Goal: Book appointment/travel/reservation

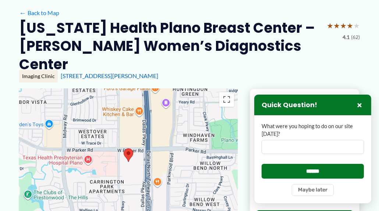
scroll to position [74, 0]
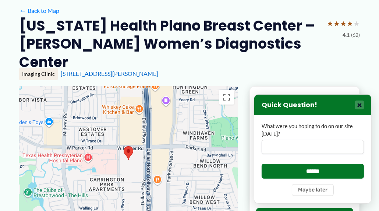
click at [362, 106] on button "×" at bounding box center [359, 104] width 9 height 9
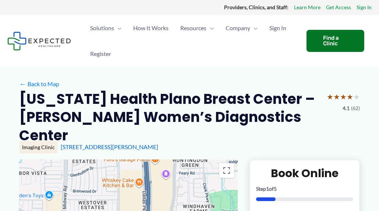
scroll to position [0, 0]
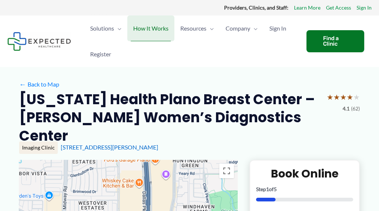
click at [161, 29] on span "How It Works" at bounding box center [150, 28] width 35 height 26
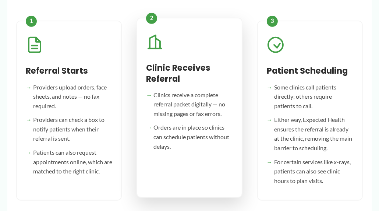
scroll to position [405, 0]
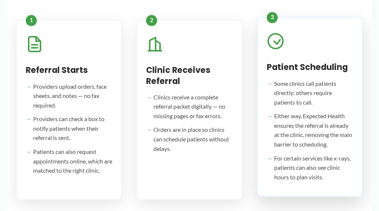
drag, startPoint x: 314, startPoint y: 152, endPoint x: 324, endPoint y: 148, distance: 10.7
click at [313, 151] on ul "Some clinics call patients directly; others require patients to call. Either wa…" at bounding box center [310, 130] width 86 height 103
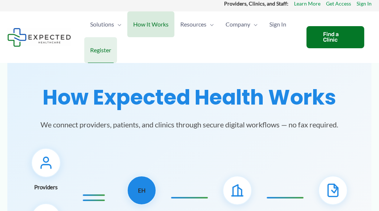
scroll to position [0, 0]
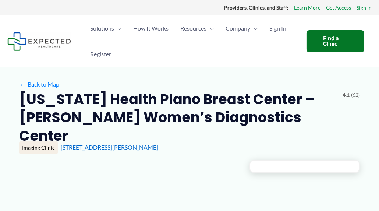
type input "**********"
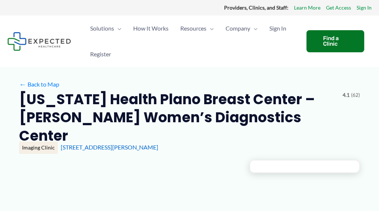
type input "**********"
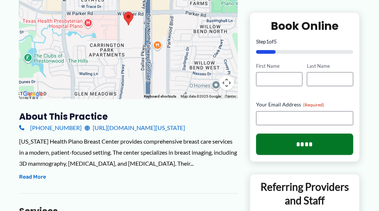
scroll to position [221, 0]
